Goal: Task Accomplishment & Management: Manage account settings

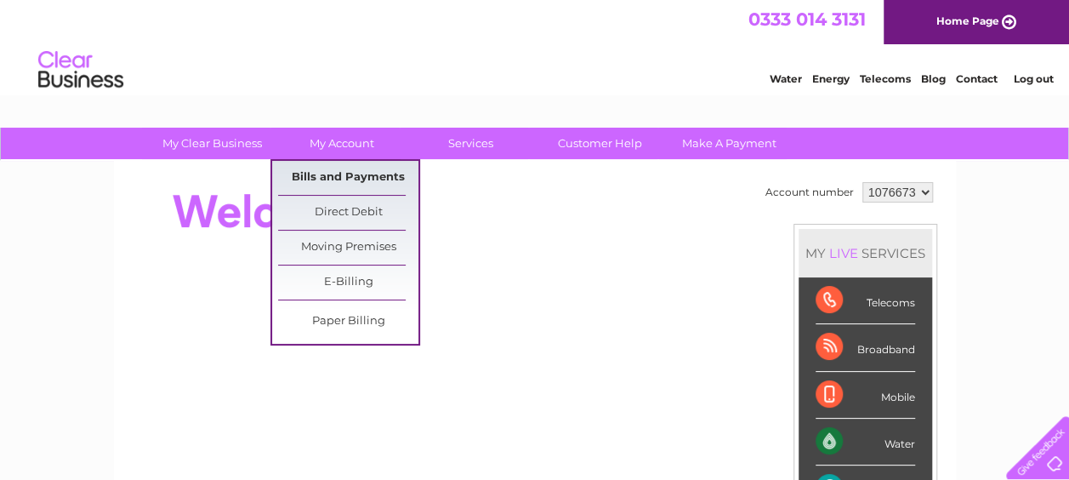
click at [352, 174] on link "Bills and Payments" at bounding box center [348, 178] width 140 height 34
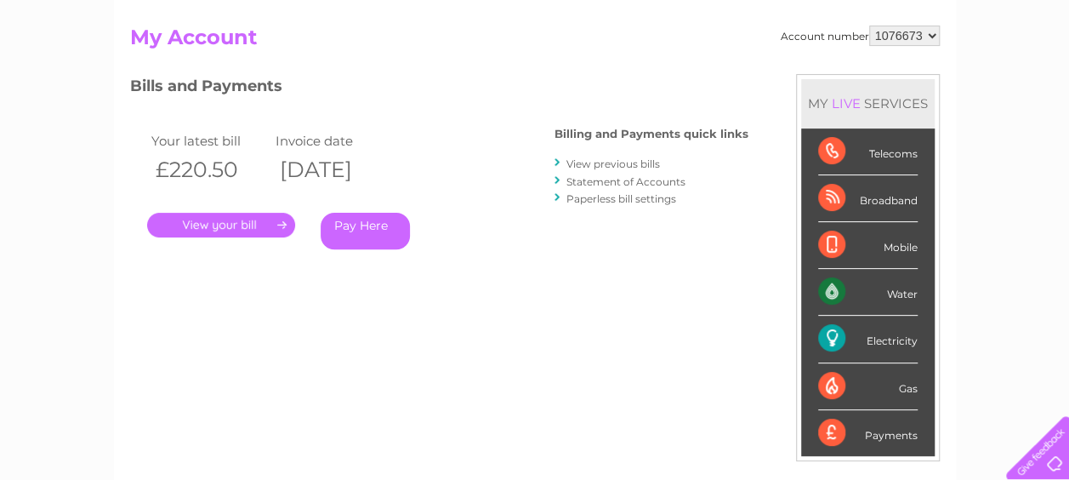
scroll to position [170, 0]
click at [225, 245] on div "Your latest bill Invoice date £220.50 11/08/2025 . Pay Here" at bounding box center [317, 192] width 374 height 162
click at [228, 231] on link "." at bounding box center [221, 224] width 148 height 25
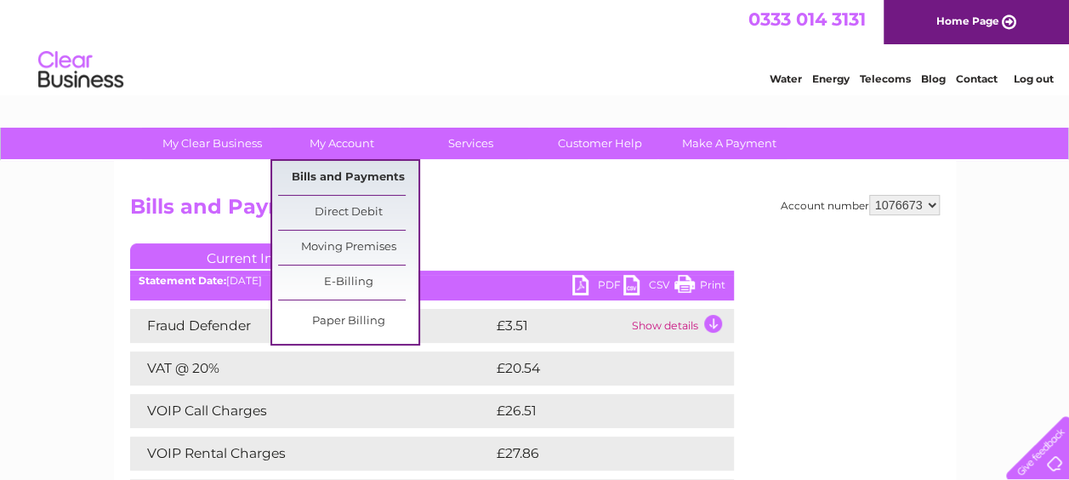
click at [334, 172] on link "Bills and Payments" at bounding box center [348, 178] width 140 height 34
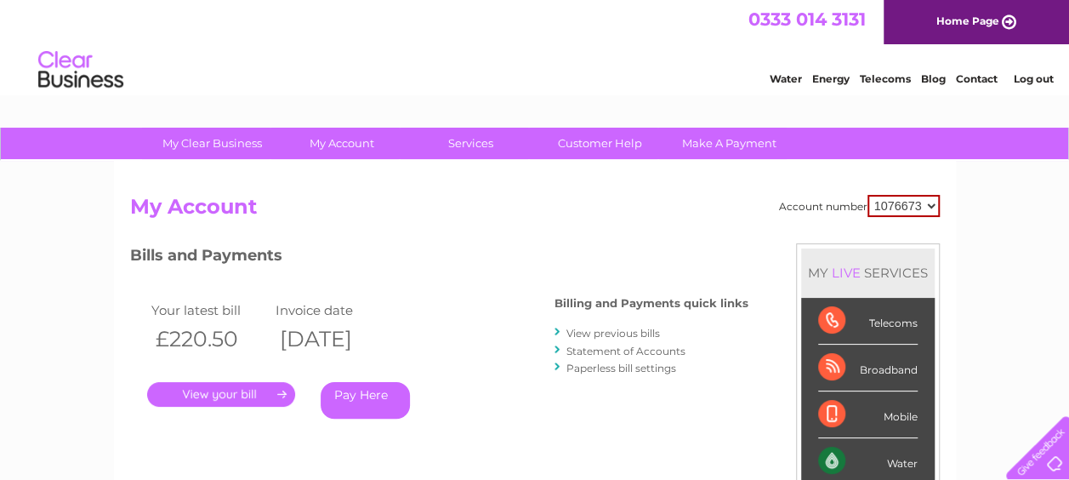
scroll to position [255, 0]
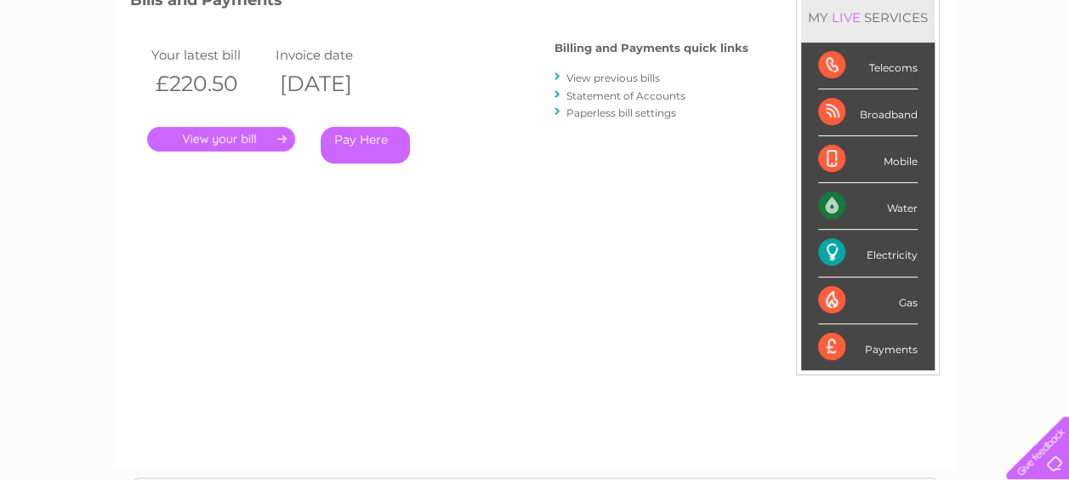
click at [582, 81] on link "View previous bills" at bounding box center [614, 77] width 94 height 13
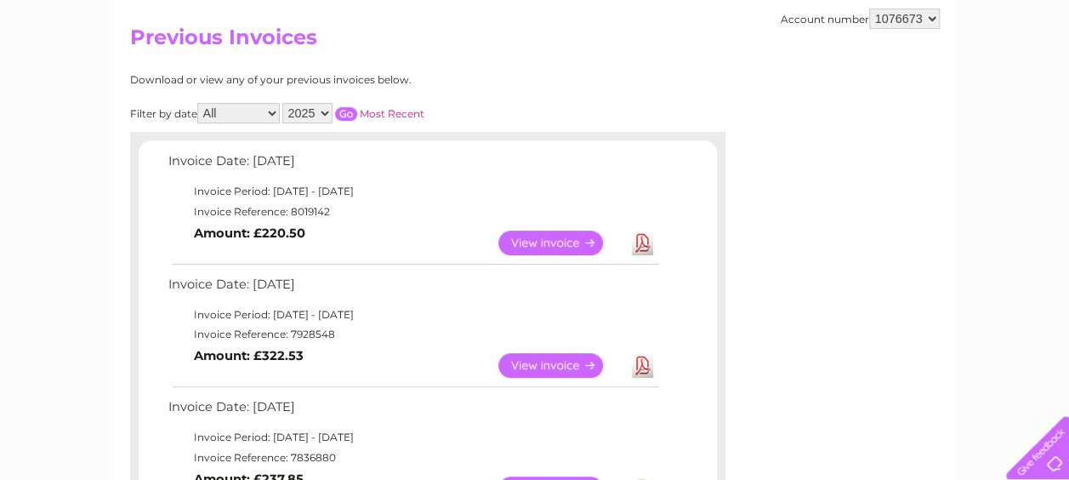
scroll to position [170, 0]
click at [558, 366] on link "View" at bounding box center [561, 364] width 125 height 25
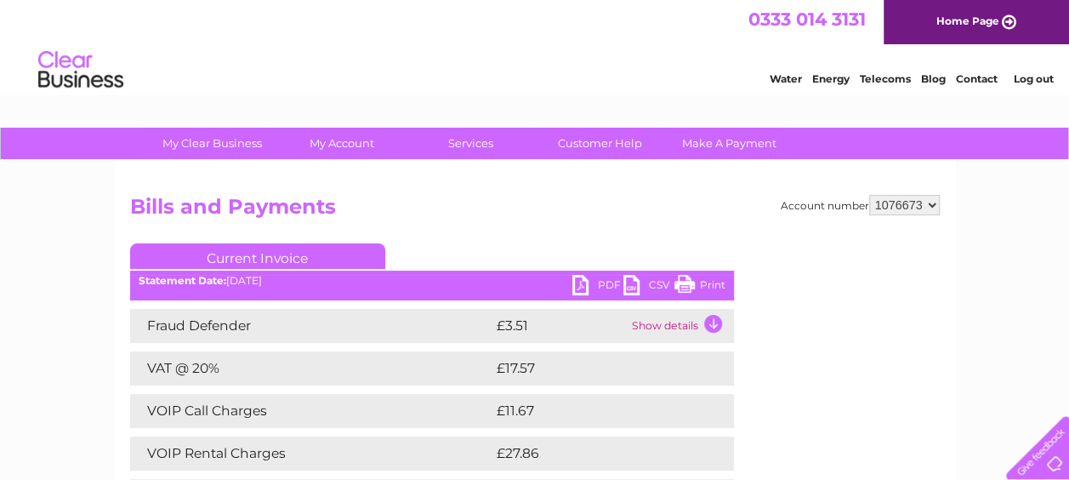
click at [584, 285] on link "PDF" at bounding box center [598, 287] width 51 height 25
